Goal: Task Accomplishment & Management: Manage account settings

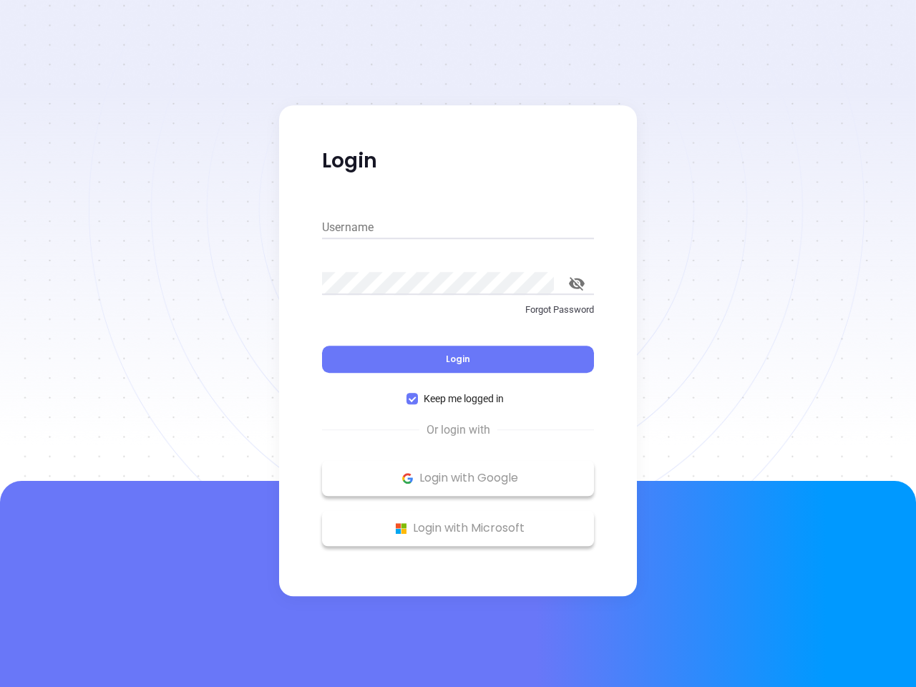
click at [458, 344] on div "Login" at bounding box center [458, 351] width 272 height 44
click at [458, 228] on input "Username" at bounding box center [458, 227] width 272 height 23
click at [577, 283] on icon "toggle password visibility" at bounding box center [577, 284] width 16 height 14
click at [458, 359] on span "Login" at bounding box center [458, 359] width 24 height 12
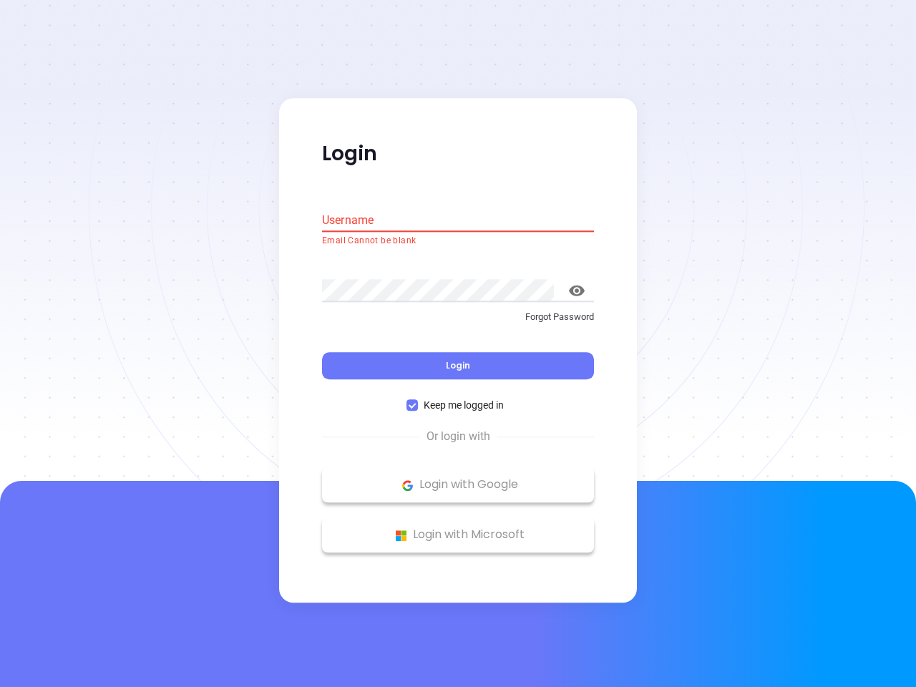
click at [458, 399] on span "Keep me logged in" at bounding box center [464, 406] width 92 height 16
click at [418, 400] on input "Keep me logged in" at bounding box center [412, 405] width 11 height 11
checkbox input "false"
click at [458, 478] on p "Login with Google" at bounding box center [458, 485] width 258 height 21
click at [458, 528] on p "Login with Microsoft" at bounding box center [458, 535] width 258 height 21
